Goal: Use online tool/utility: Utilize a website feature to perform a specific function

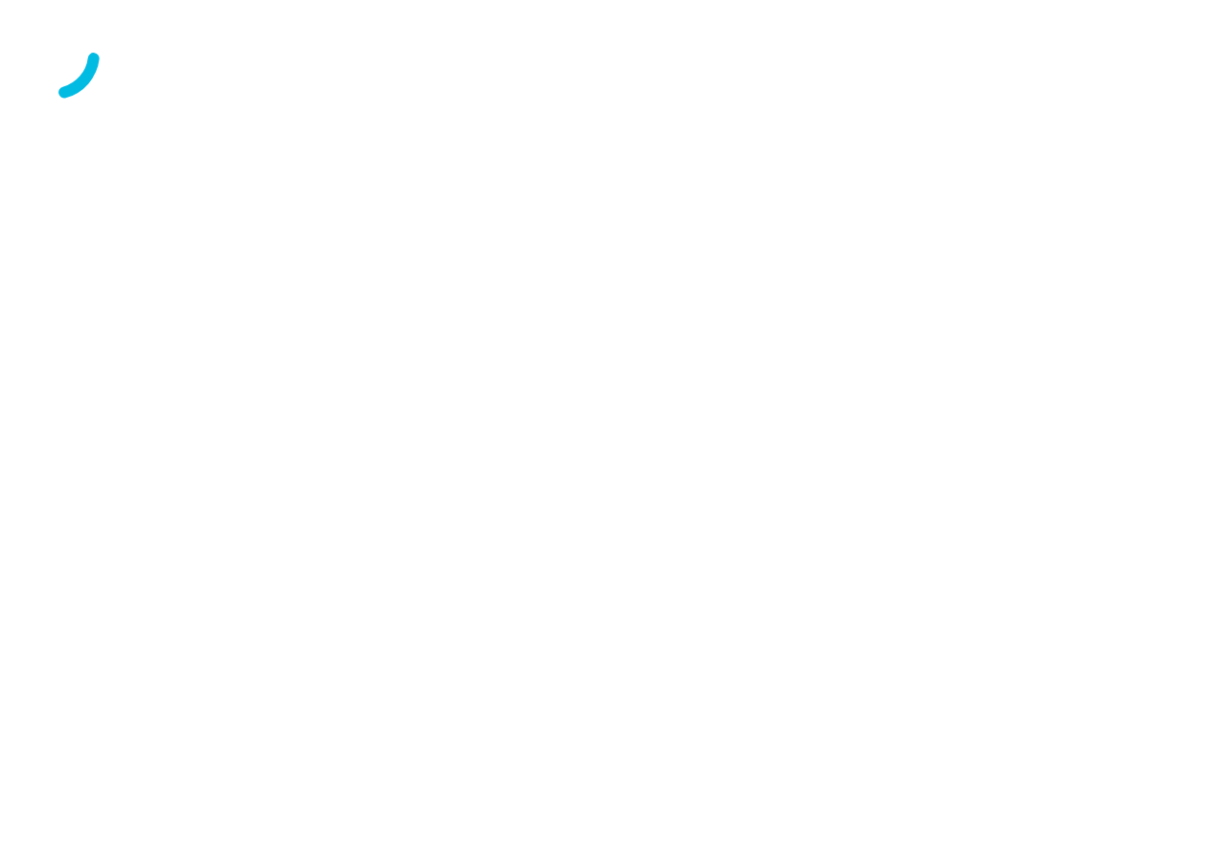
click at [854, 103] on div at bounding box center [606, 56] width 1196 height 96
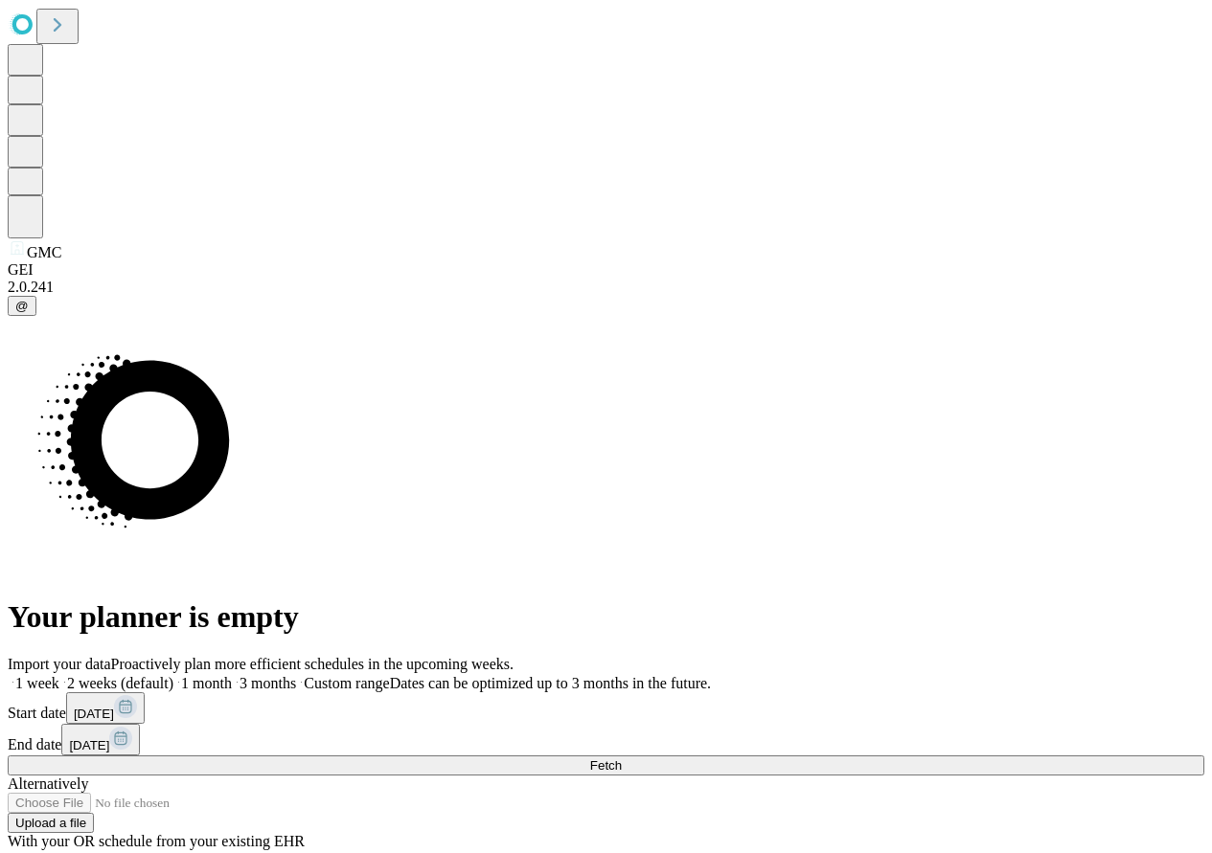
click at [1037, 756] on button "Fetch" at bounding box center [606, 766] width 1196 height 20
